Goal: Task Accomplishment & Management: Complete application form

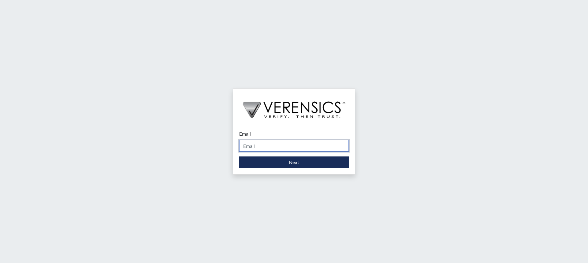
click at [260, 143] on input "Email" at bounding box center [294, 146] width 110 height 12
type input "[PERSON_NAME][EMAIL_ADDRESS][PERSON_NAME][DOMAIN_NAME]"
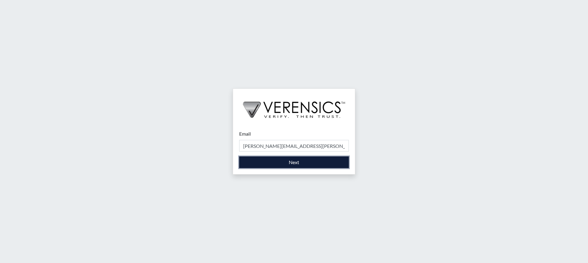
click at [284, 163] on button "Next" at bounding box center [294, 162] width 110 height 12
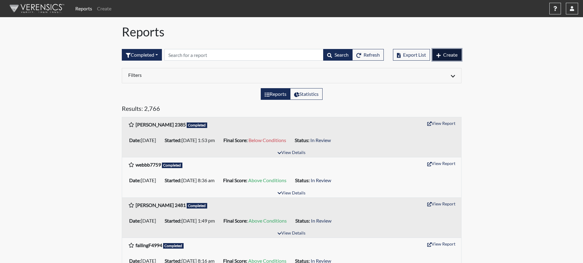
click at [444, 54] on span "Create" at bounding box center [450, 55] width 14 height 6
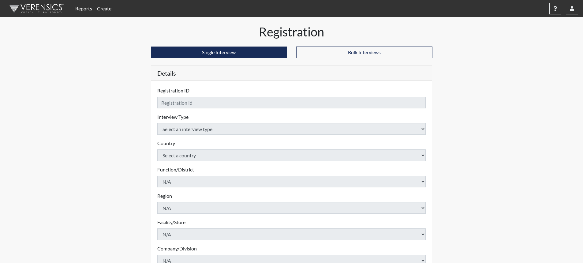
checkbox input "true"
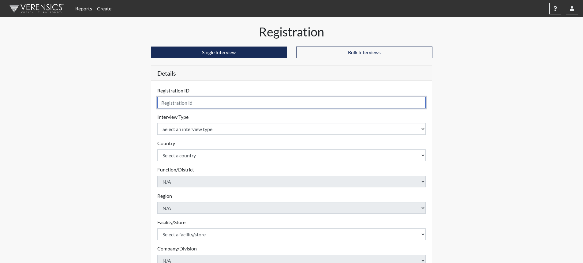
click at [191, 103] on input "text" at bounding box center [291, 103] width 269 height 12
type input "TFulton7379"
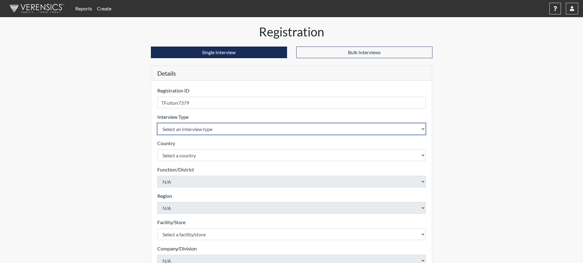
click at [423, 128] on select "Select an interview type Corrections Pre-Employment" at bounding box center [291, 129] width 269 height 12
select select "ff733e93-e1bf-11ea-9c9f-0eff0cf7eb8f"
click at [157, 123] on select "Select an interview type Corrections Pre-Employment" at bounding box center [291, 129] width 269 height 12
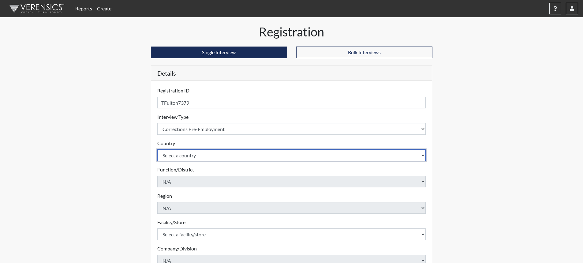
click at [420, 154] on select "Select a country [GEOGRAPHIC_DATA] [GEOGRAPHIC_DATA]" at bounding box center [291, 155] width 269 height 12
select select "united-states-of-[GEOGRAPHIC_DATA]"
click at [157, 149] on select "Select a country [GEOGRAPHIC_DATA] [GEOGRAPHIC_DATA]" at bounding box center [291, 155] width 269 height 12
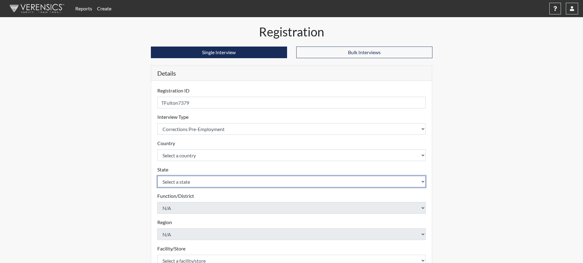
click at [348, 180] on select "Select a state [US_STATE] [US_STATE] [US_STATE] [US_STATE] [US_STATE] [US_STATE…" at bounding box center [291, 182] width 269 height 12
select select "SC"
click at [157, 176] on select "Select a state [US_STATE] [US_STATE] [US_STATE] [US_STATE] [US_STATE] [US_STATE…" at bounding box center [291, 182] width 269 height 12
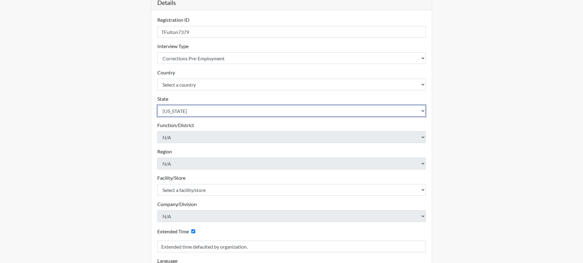
scroll to position [92, 0]
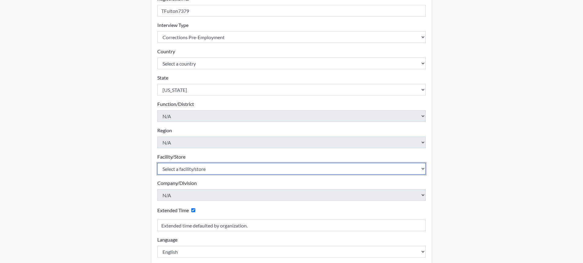
click at [211, 167] on select "Select a facility/store [GEOGRAPHIC_DATA] CI Broad River CI [PERSON_NAME] CI Di…" at bounding box center [291, 169] width 269 height 12
click at [424, 167] on select "Select a facility/store [GEOGRAPHIC_DATA] CI Broad River CI [PERSON_NAME] CI Di…" at bounding box center [291, 169] width 269 height 12
click at [193, 166] on select "Select a facility/store [GEOGRAPHIC_DATA] CI Broad River CI [PERSON_NAME] CI Di…" at bounding box center [291, 169] width 269 height 12
select select "e94c7925-c7cb-48ed-86f9-8be77b117e87"
click at [157, 163] on select "Select a facility/store [GEOGRAPHIC_DATA] CI Broad River CI [PERSON_NAME] CI Di…" at bounding box center [291, 169] width 269 height 12
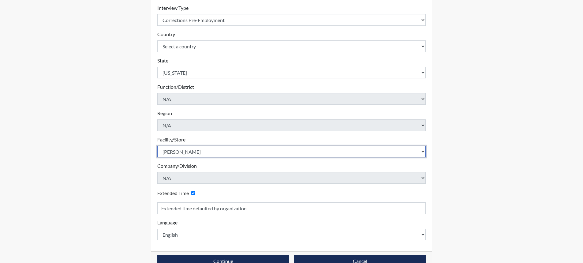
scroll to position [124, 0]
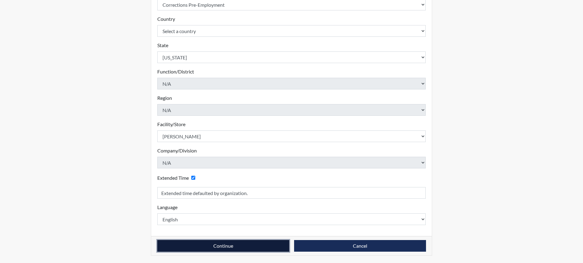
click at [198, 244] on button "Continue" at bounding box center [223, 246] width 132 height 12
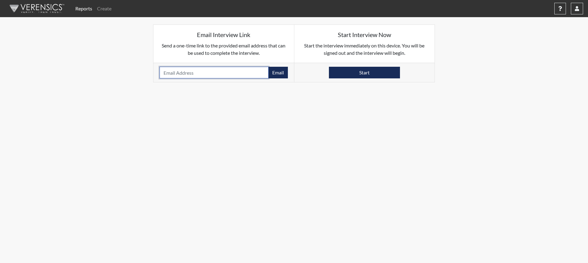
click at [191, 73] on input "email" at bounding box center [214, 73] width 109 height 12
type input "[EMAIL_ADDRESS][DOMAIN_NAME]"
click at [281, 69] on button "Email" at bounding box center [278, 73] width 20 height 12
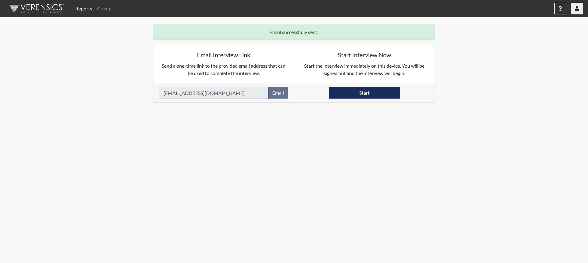
click at [579, 9] on button "button" at bounding box center [577, 9] width 12 height 12
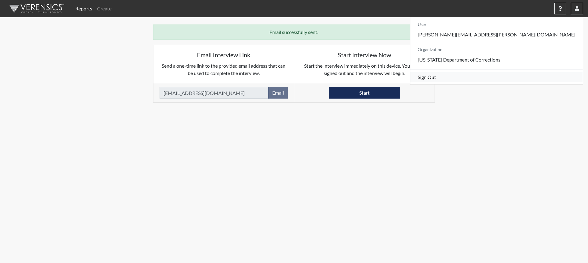
click at [528, 82] on link "Sign Out" at bounding box center [496, 77] width 172 height 10
